Goal: Find contact information: Find contact information

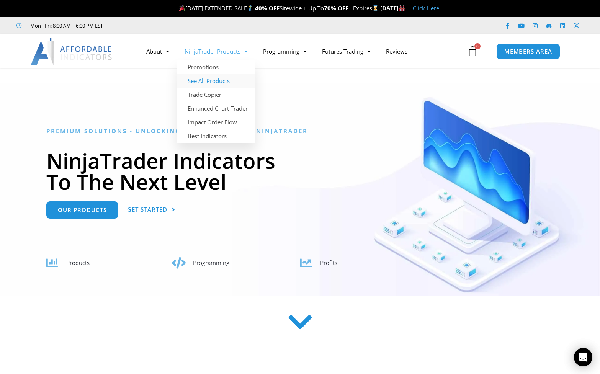
click at [210, 81] on link "See All Products" at bounding box center [216, 81] width 79 height 14
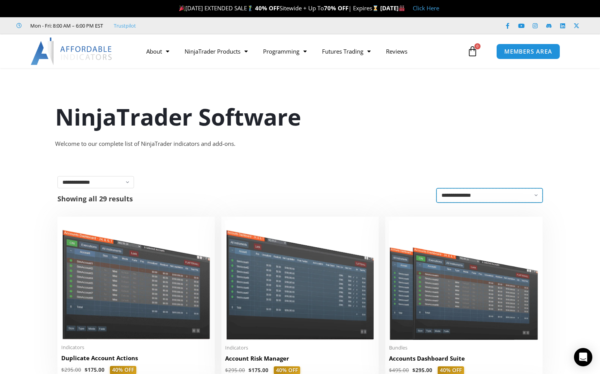
click at [486, 200] on select "**********" at bounding box center [490, 196] width 106 height 14
click at [437, 189] on select "**********" at bounding box center [490, 196] width 106 height 14
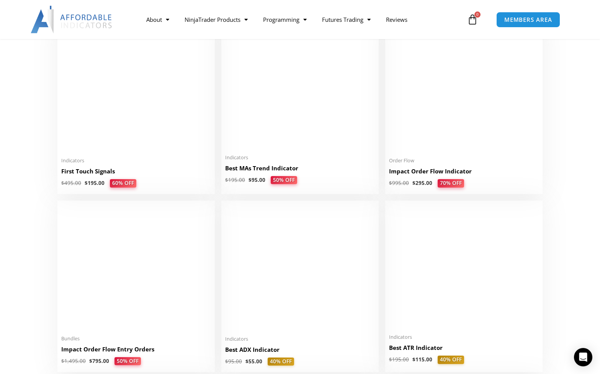
scroll to position [1441, 0]
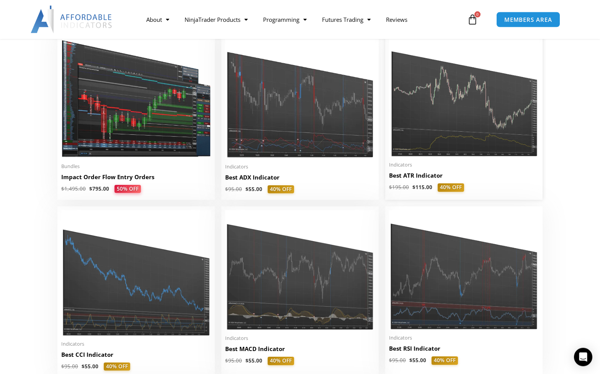
click at [439, 143] on img at bounding box center [464, 94] width 150 height 125
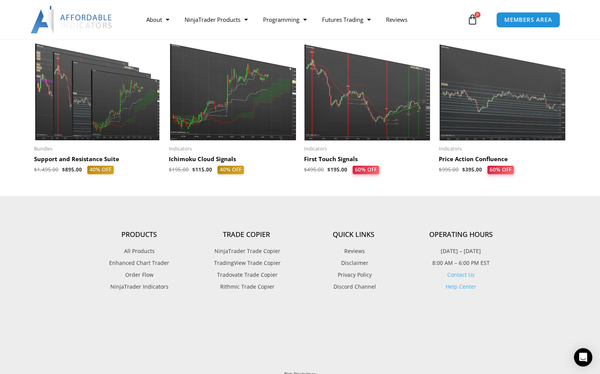
scroll to position [841, 0]
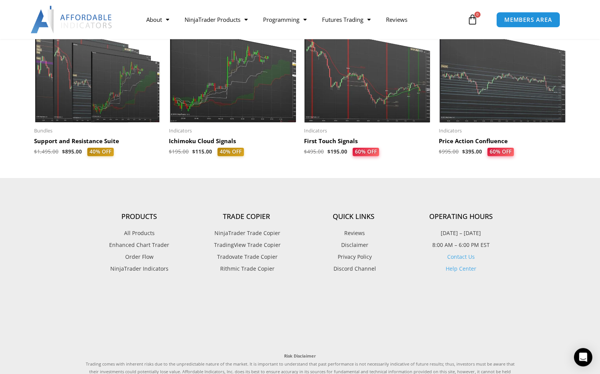
click at [469, 256] on link "Contact Us" at bounding box center [462, 256] width 28 height 7
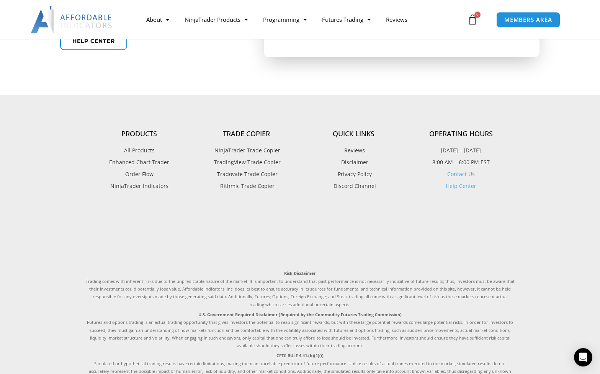
scroll to position [417, 0]
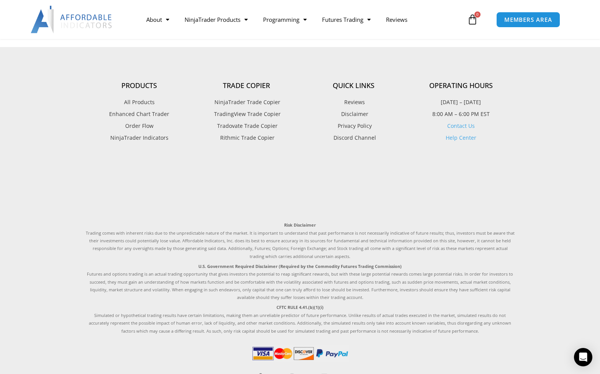
click at [472, 123] on link "Contact Us" at bounding box center [462, 125] width 28 height 7
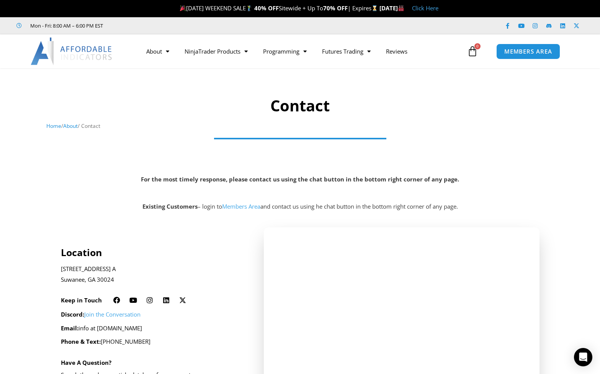
drag, startPoint x: 99, startPoint y: 330, endPoint x: 172, endPoint y: 333, distance: 73.2
click at [172, 333] on p "Email: info at [DOMAIN_NAME]" at bounding box center [152, 328] width 183 height 11
copy p "[DOMAIN_NAME]"
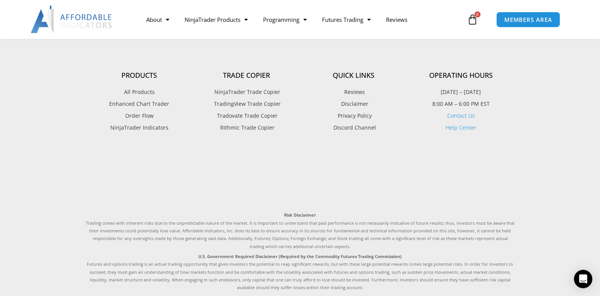
scroll to position [476, 0]
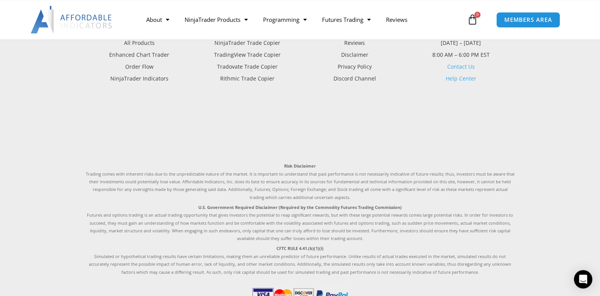
click at [459, 64] on link "Contact Us" at bounding box center [462, 66] width 28 height 7
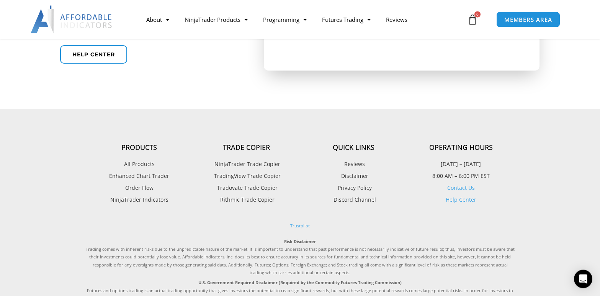
scroll to position [397, 0]
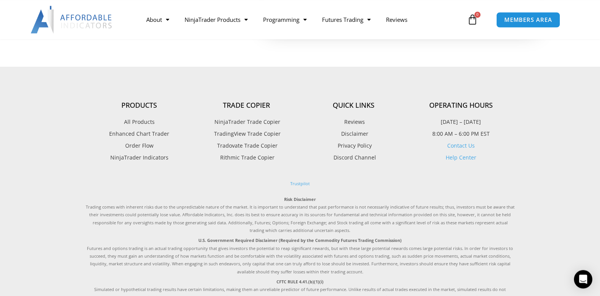
click at [462, 143] on link "Contact Us" at bounding box center [462, 145] width 28 height 7
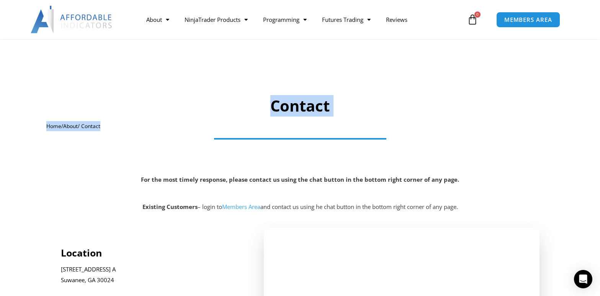
scroll to position [141, 0]
